Goal: Transaction & Acquisition: Purchase product/service

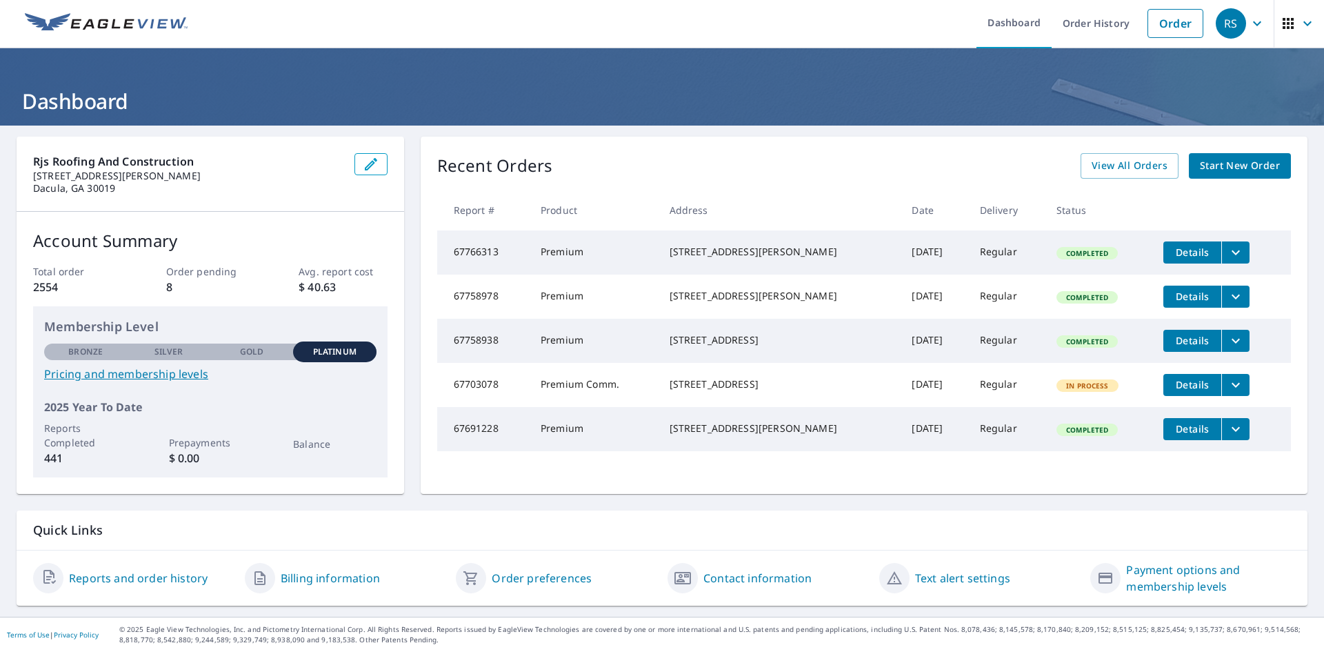
scroll to position [41, 0]
click at [1211, 157] on span "Start New Order" at bounding box center [1240, 165] width 80 height 17
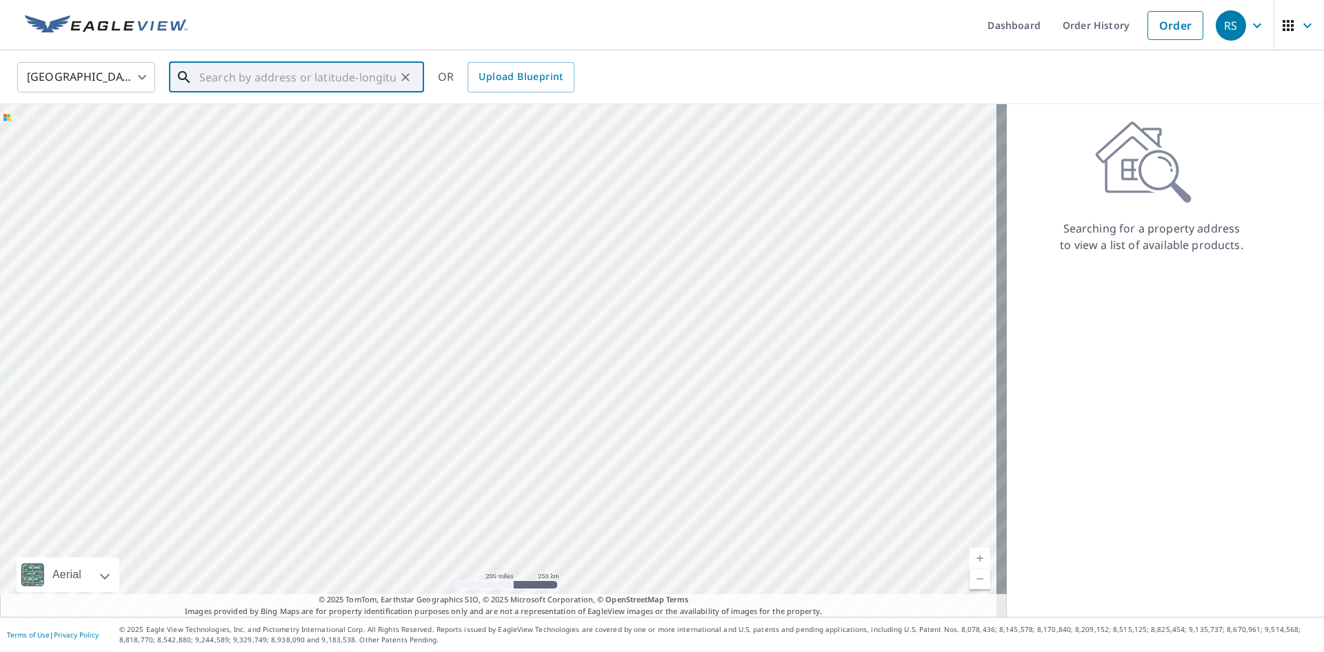
click at [298, 76] on input "text" at bounding box center [297, 77] width 197 height 39
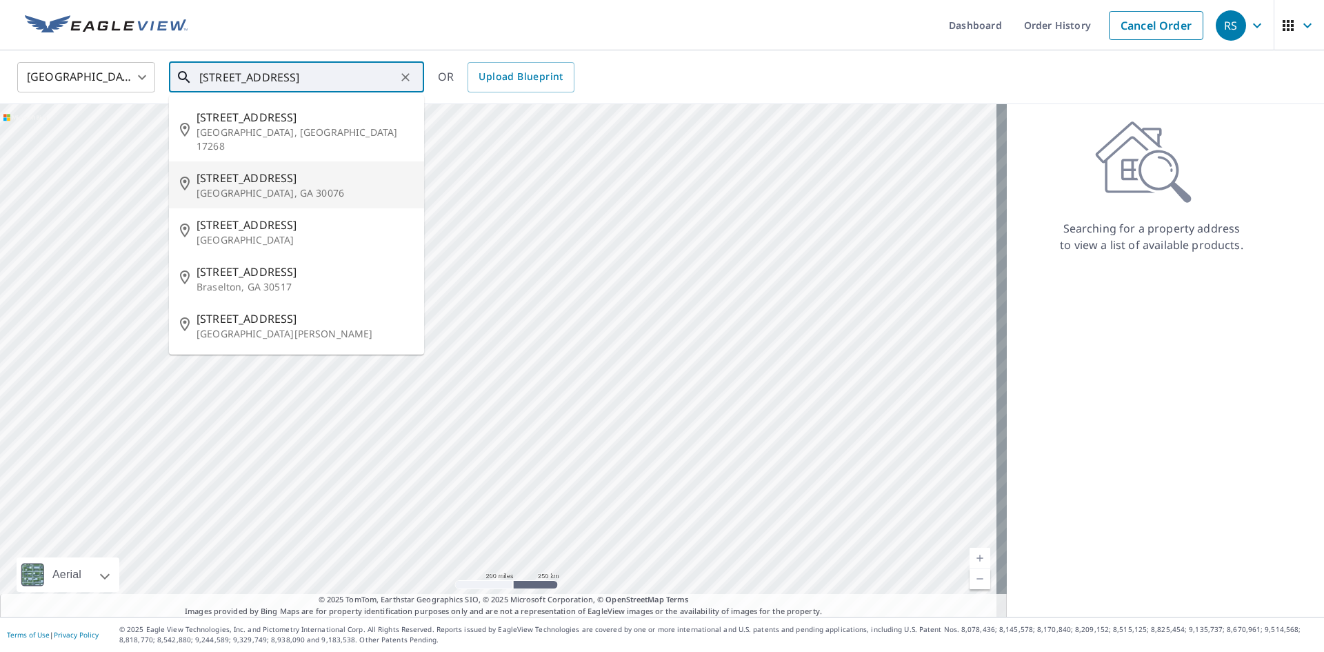
click at [270, 181] on span "[STREET_ADDRESS]" at bounding box center [305, 178] width 217 height 17
type input "[STREET_ADDRESS]"
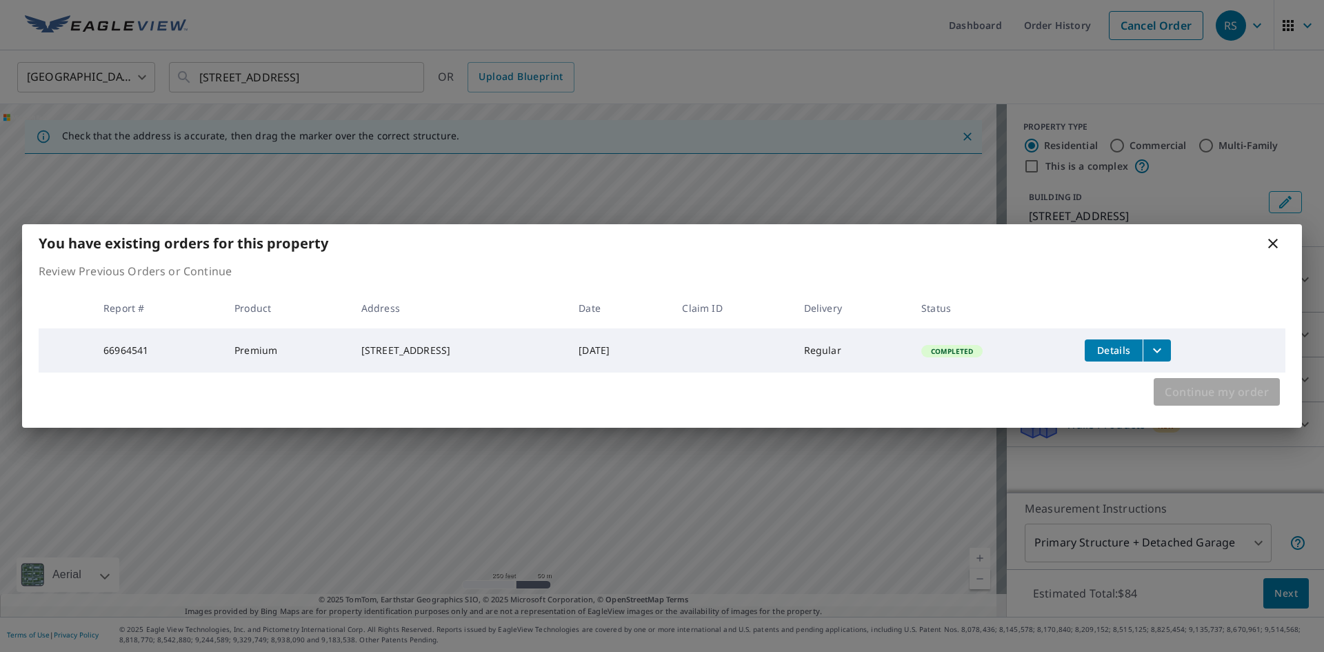
click at [1216, 399] on span "Continue my order" at bounding box center [1217, 391] width 104 height 19
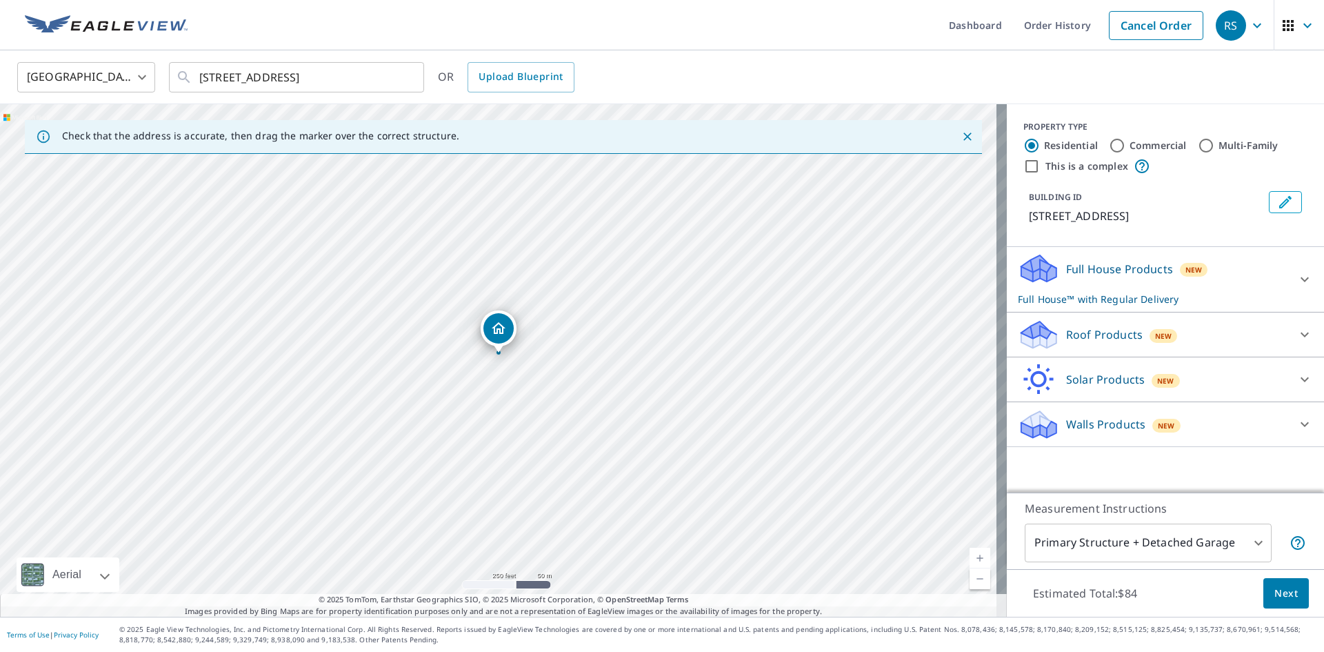
click at [1101, 341] on p "Roof Products" at bounding box center [1104, 334] width 77 height 17
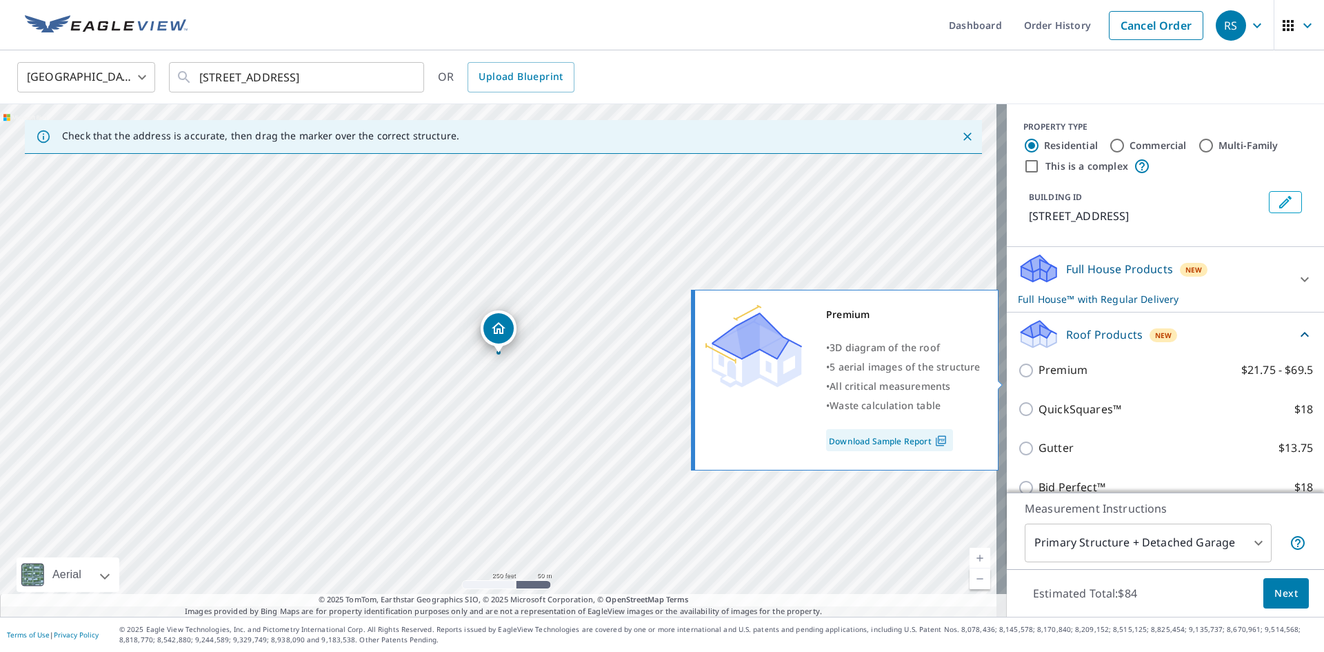
click at [1018, 379] on input "Premium $21.75 - $69.5" at bounding box center [1028, 370] width 21 height 17
checkbox input "true"
checkbox input "false"
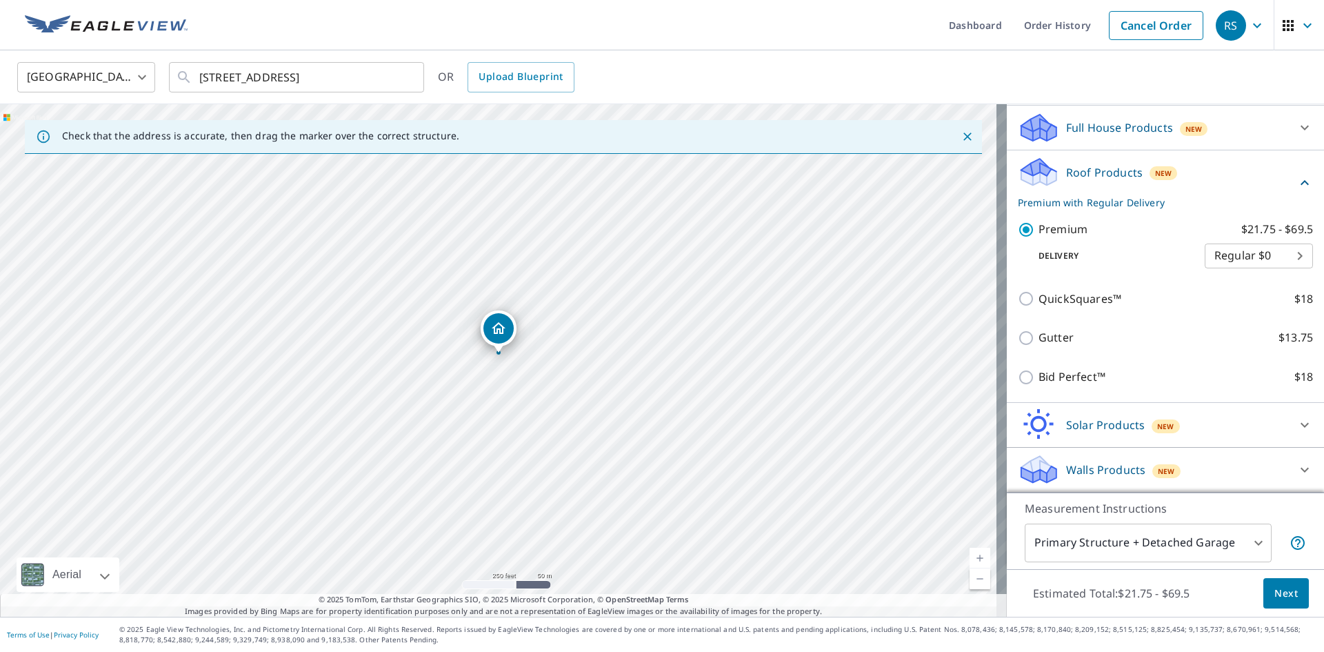
scroll to position [201, 0]
click at [1274, 585] on span "Next" at bounding box center [1285, 593] width 23 height 17
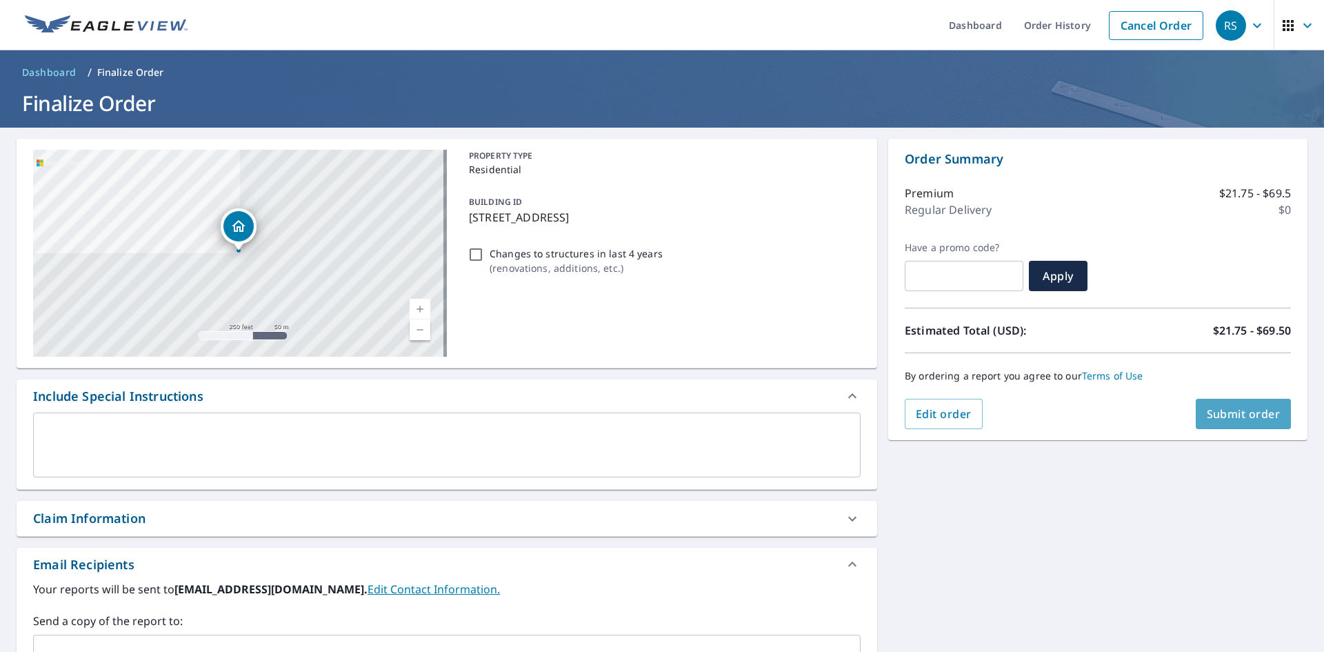
click at [1231, 407] on span "Submit order" at bounding box center [1244, 413] width 74 height 15
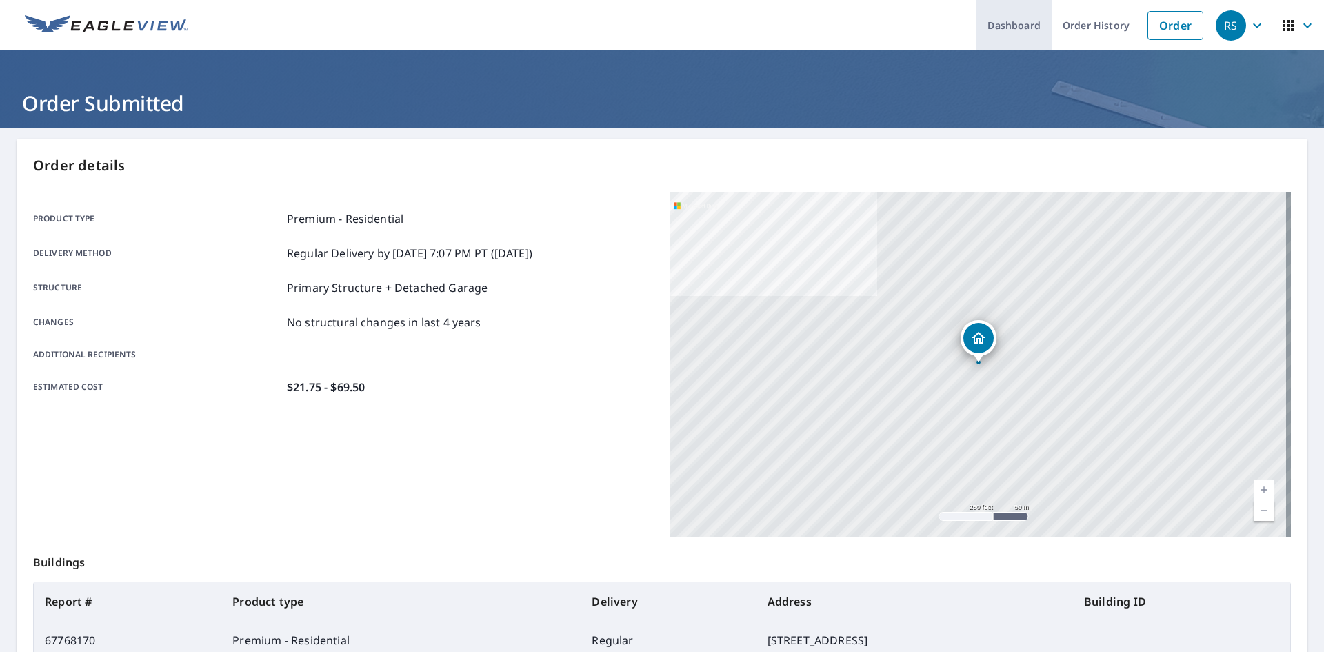
click at [1009, 23] on link "Dashboard" at bounding box center [1013, 25] width 75 height 50
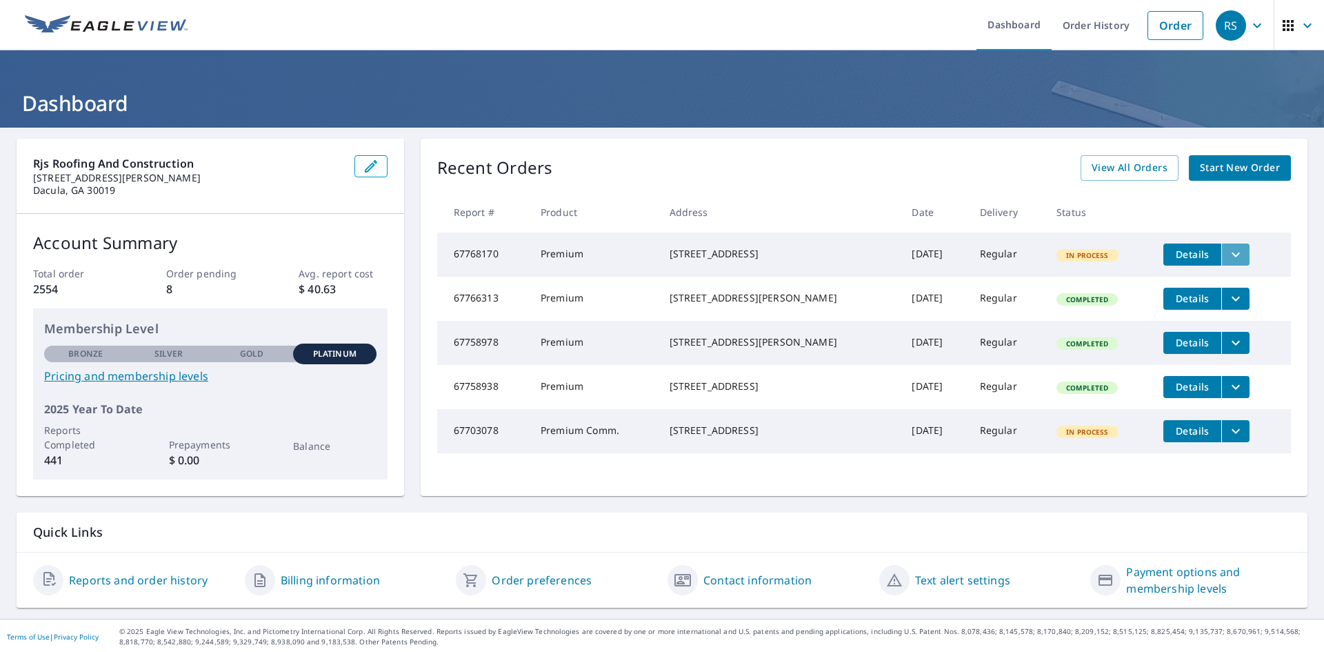
click at [1227, 255] on icon "filesDropdownBtn-67768170" at bounding box center [1235, 254] width 17 height 17
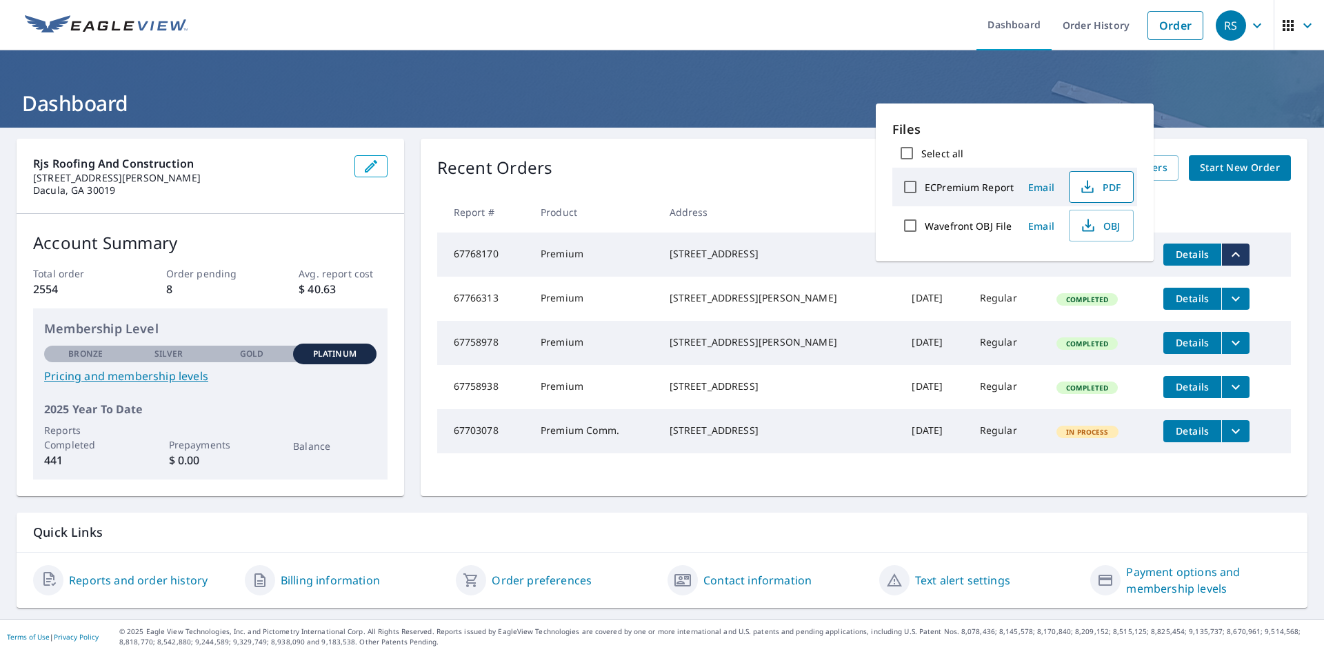
click at [1112, 188] on span "PDF" at bounding box center [1100, 187] width 44 height 17
drag, startPoint x: 790, startPoint y: 25, endPoint x: 757, endPoint y: 26, distance: 33.1
click at [784, 22] on ul "Dashboard Order History Order" at bounding box center [703, 25] width 1014 height 50
